Goal: Transaction & Acquisition: Purchase product/service

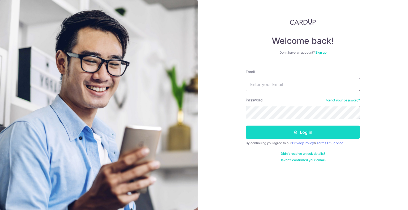
type input "[EMAIL_ADDRESS][DOMAIN_NAME]"
click at [297, 134] on button "Log in" at bounding box center [303, 132] width 114 height 13
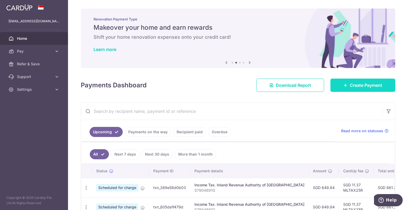
click at [359, 86] on span "Create Payment" at bounding box center [366, 85] width 32 height 6
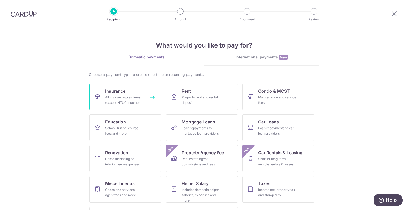
click at [127, 97] on div "All insurance premiums (except NTUC Income)" at bounding box center [124, 100] width 38 height 11
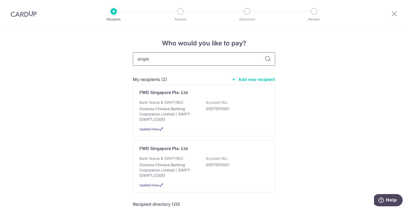
type input "singl"
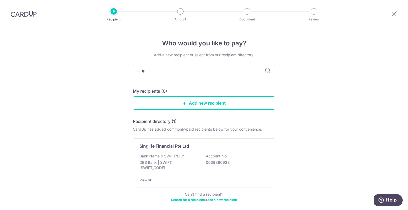
type input "sing"
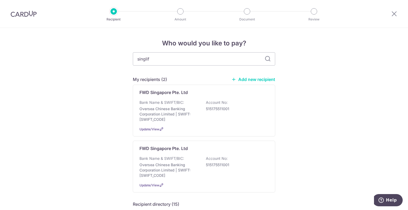
type input "singlife"
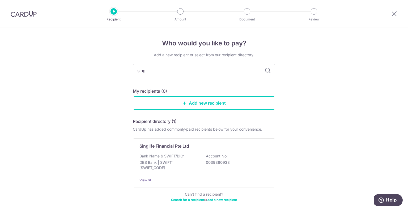
type input "sing"
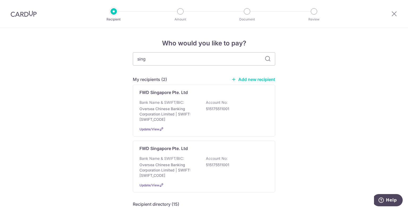
drag, startPoint x: 12, startPoint y: 0, endPoint x: 105, endPoint y: 52, distance: 106.8
click at [392, 14] on icon at bounding box center [394, 13] width 6 height 7
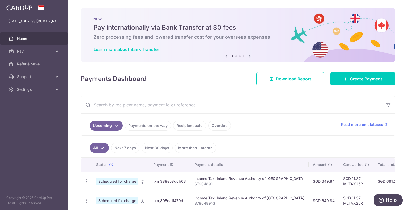
click at [185, 127] on link "Recipient paid" at bounding box center [189, 126] width 33 height 10
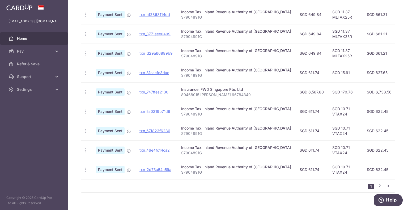
scroll to position [173, 0]
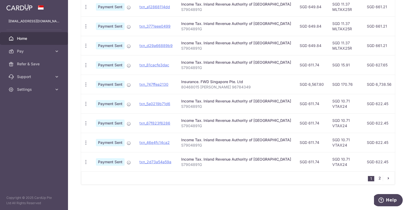
click at [377, 178] on link "2" at bounding box center [379, 178] width 6 height 6
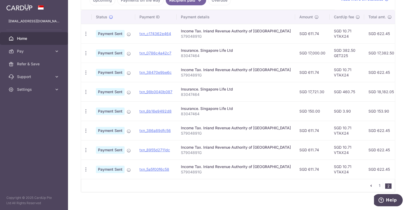
scroll to position [134, 0]
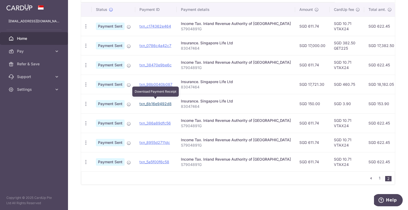
drag, startPoint x: 158, startPoint y: 102, endPoint x: 256, endPoint y: 20, distance: 127.8
click at [158, 102] on link "txn_6b16e9492d8" at bounding box center [155, 103] width 32 height 5
click at [86, 101] on icon "button" at bounding box center [86, 104] width 6 height 6
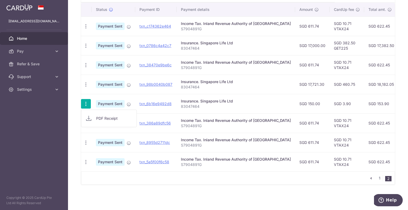
click at [107, 117] on span "PDF Receipt" at bounding box center [114, 118] width 36 height 5
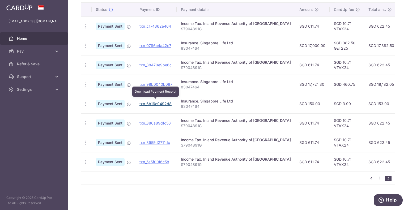
click at [154, 102] on link "txn_6b16e9492d8" at bounding box center [155, 103] width 32 height 5
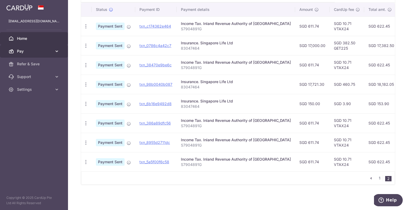
click at [28, 50] on span "Pay" at bounding box center [34, 51] width 35 height 5
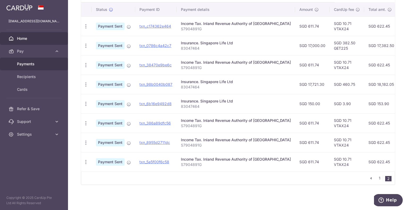
click at [29, 64] on span "Payments" at bounding box center [34, 63] width 35 height 5
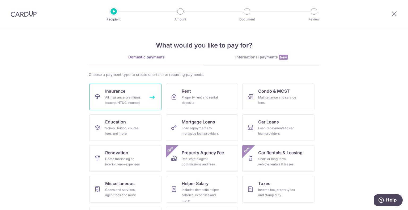
click at [128, 98] on div "All insurance premiums (except NTUC Income)" at bounding box center [124, 100] width 38 height 11
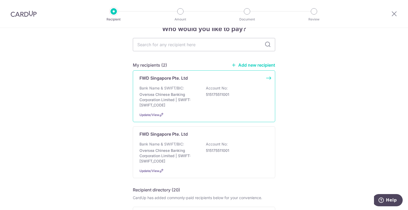
scroll to position [27, 0]
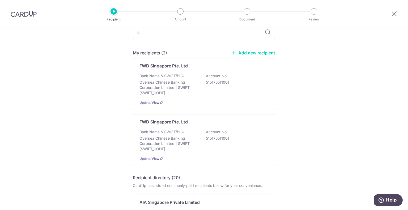
type input "sin"
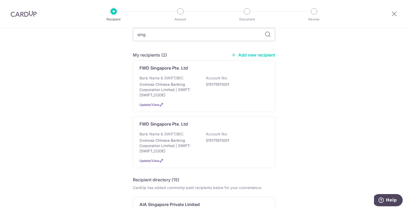
type input "singa"
type input "singpore"
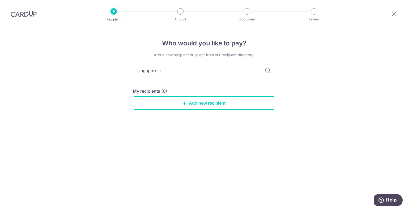
type input "singapore lif"
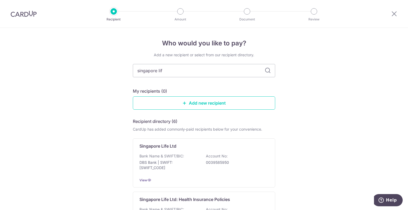
type input "singapore life"
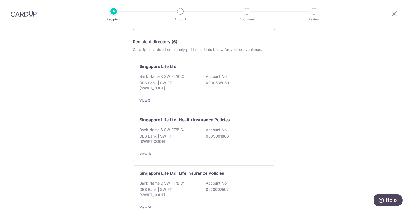
scroll to position [106, 0]
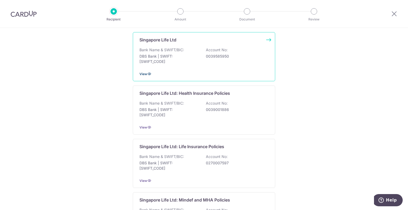
click at [141, 73] on span "View" at bounding box center [143, 74] width 8 height 4
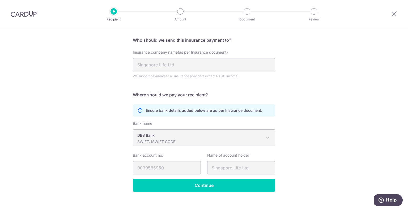
scroll to position [42, 0]
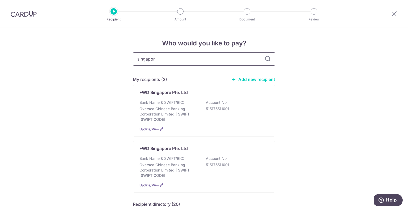
type input "[GEOGRAPHIC_DATA]"
type input "singapore life"
